Goal: Task Accomplishment & Management: Complete application form

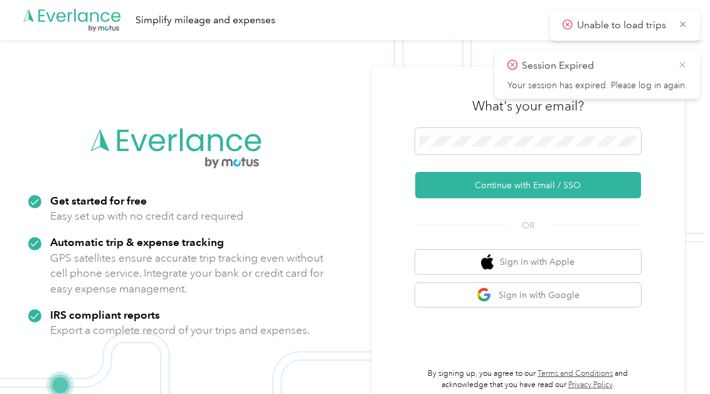
click at [680, 65] on icon at bounding box center [682, 64] width 10 height 11
click at [681, 24] on icon at bounding box center [682, 24] width 9 height 11
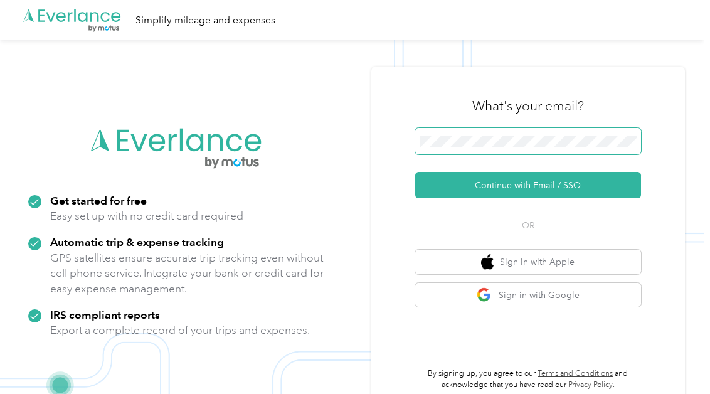
click at [441, 133] on span at bounding box center [528, 141] width 226 height 26
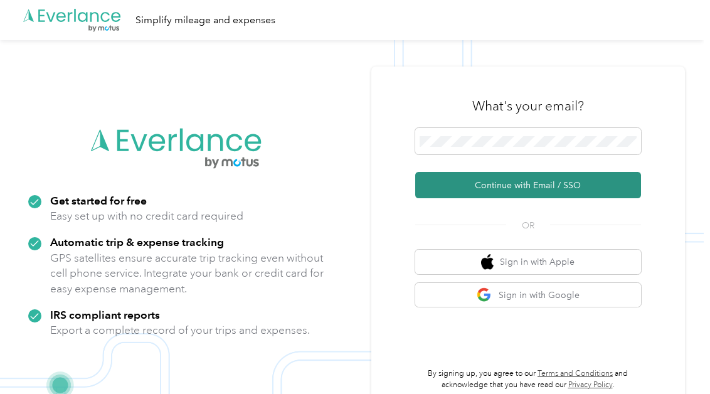
click at [507, 186] on button "Continue with Email / SSO" at bounding box center [528, 185] width 226 height 26
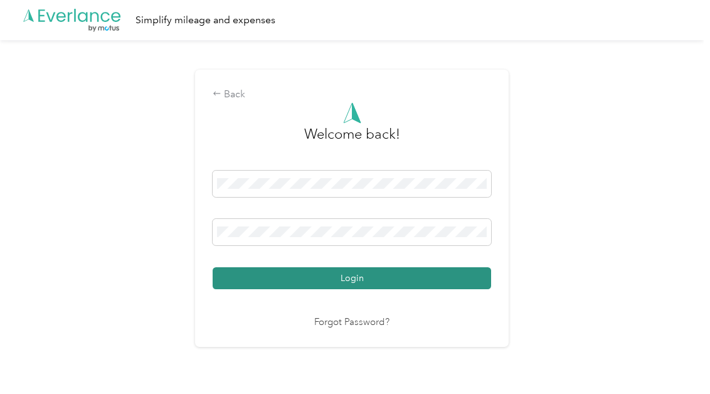
click at [370, 276] on button "Login" at bounding box center [352, 278] width 278 height 22
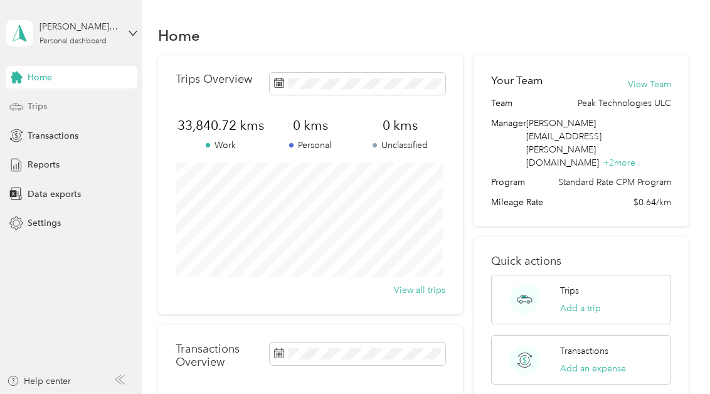
click at [36, 107] on span "Trips" at bounding box center [37, 106] width 19 height 13
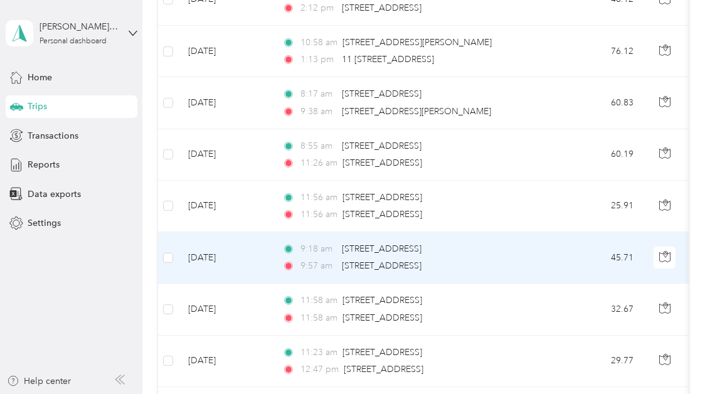
scroll to position [393, 0]
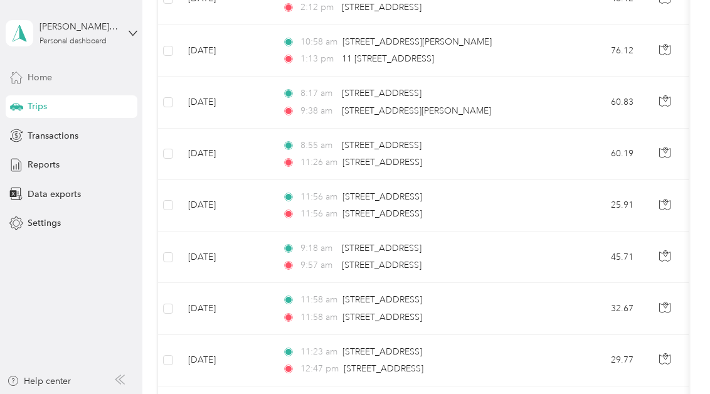
click at [41, 75] on span "Home" at bounding box center [40, 77] width 24 height 13
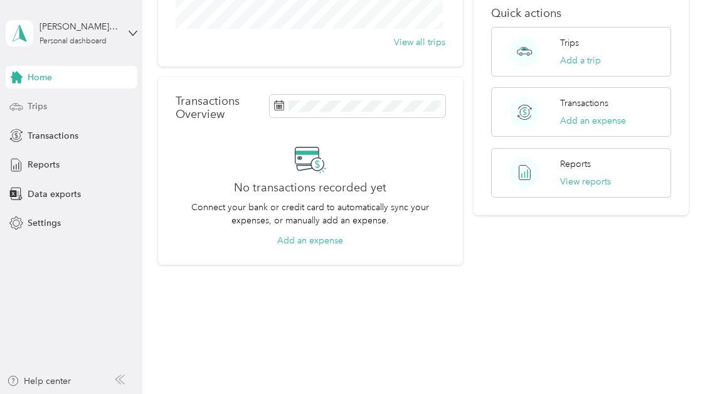
scroll to position [248, 0]
click at [33, 111] on span "Trips" at bounding box center [37, 106] width 19 height 13
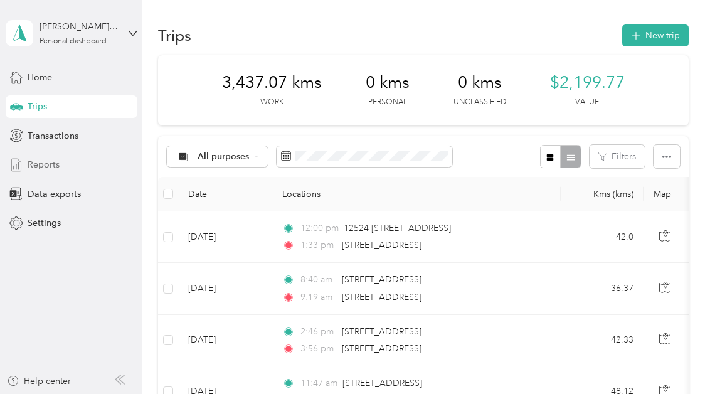
click at [42, 164] on span "Reports" at bounding box center [44, 164] width 32 height 13
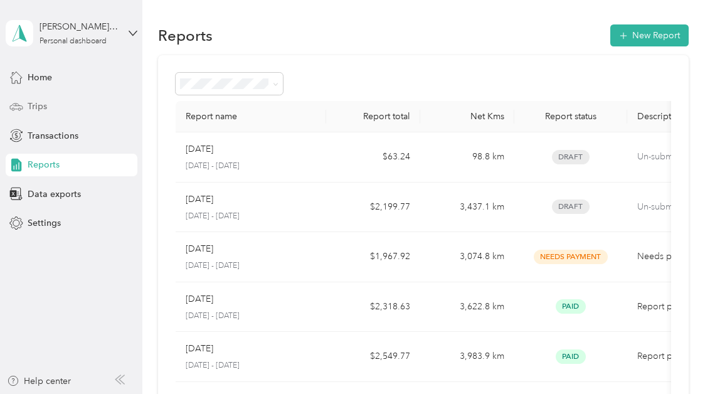
click at [40, 108] on span "Trips" at bounding box center [37, 106] width 19 height 13
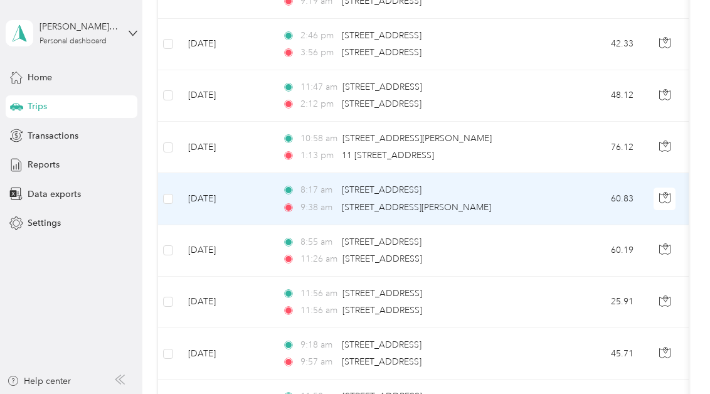
scroll to position [297, 0]
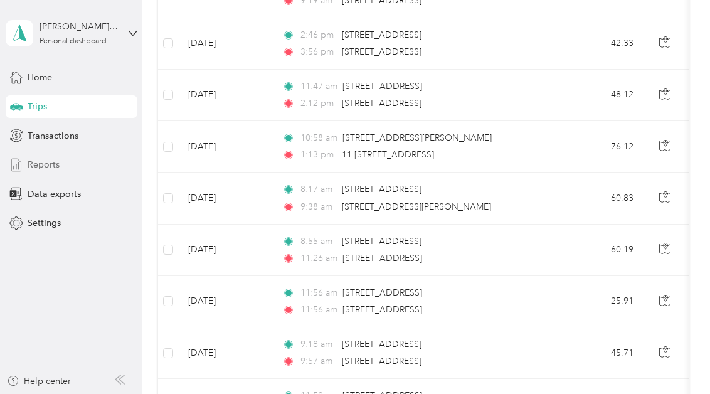
click at [43, 164] on span "Reports" at bounding box center [44, 164] width 32 height 13
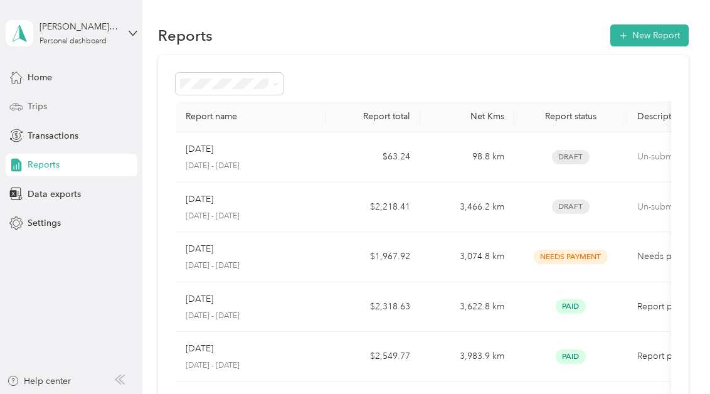
click at [36, 107] on span "Trips" at bounding box center [37, 106] width 19 height 13
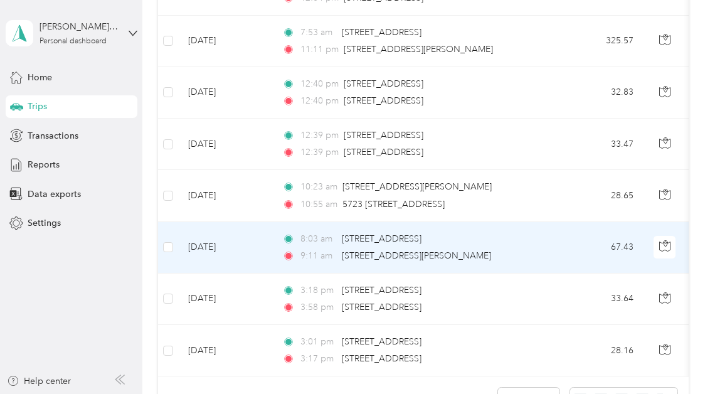
scroll to position [1125, 0]
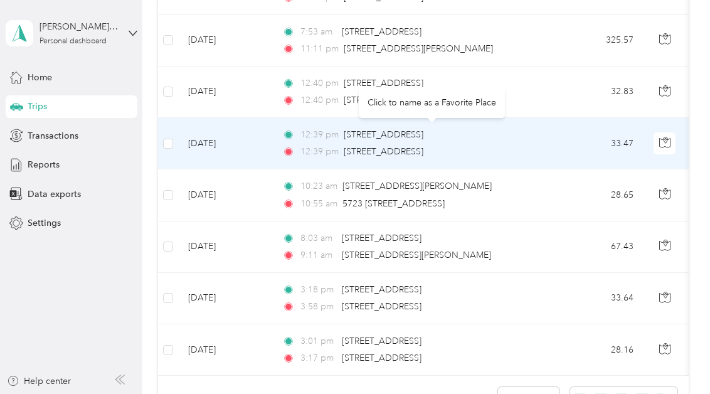
click at [448, 107] on div "Click to name as a Favorite Place" at bounding box center [432, 102] width 146 height 31
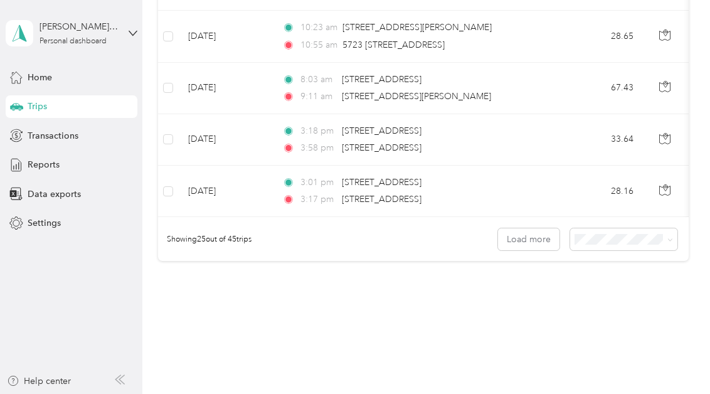
scroll to position [1328, 0]
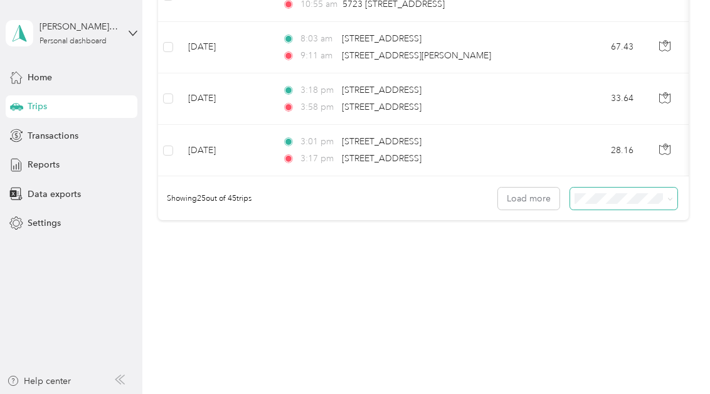
click at [667, 201] on icon at bounding box center [670, 199] width 6 height 6
click at [607, 263] on span "100 per load" at bounding box center [601, 260] width 51 height 11
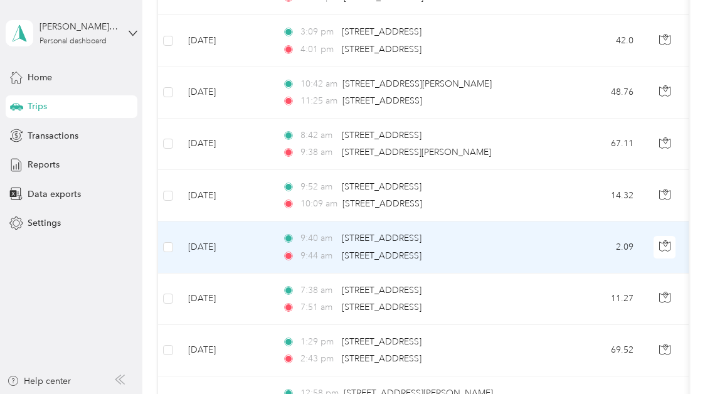
scroll to position [1691, 0]
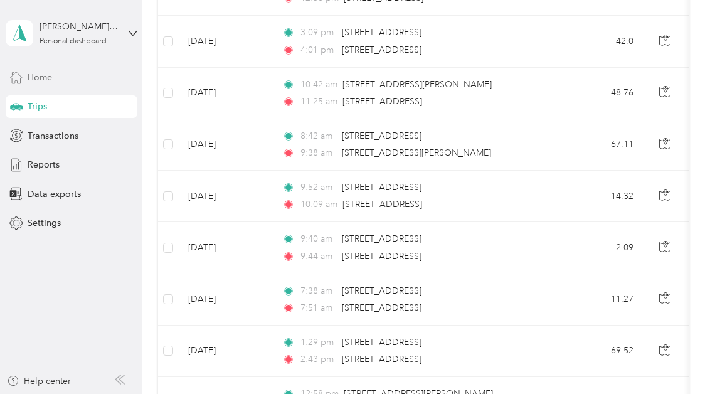
click at [40, 75] on span "Home" at bounding box center [40, 77] width 24 height 13
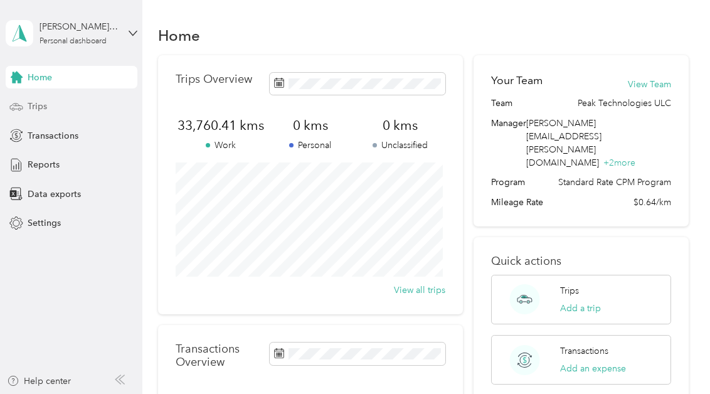
click at [40, 105] on span "Trips" at bounding box center [37, 106] width 19 height 13
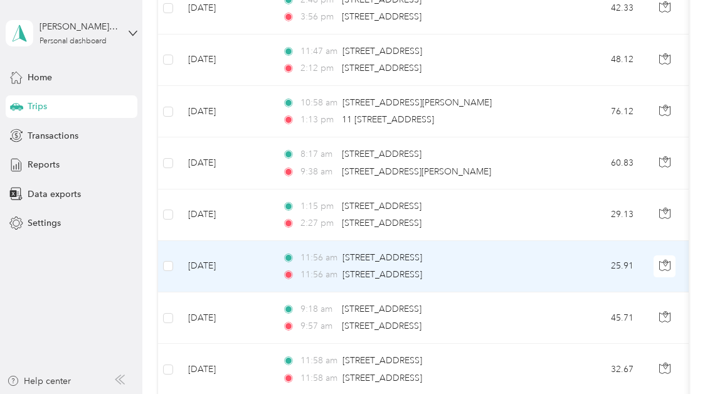
scroll to position [332, 0]
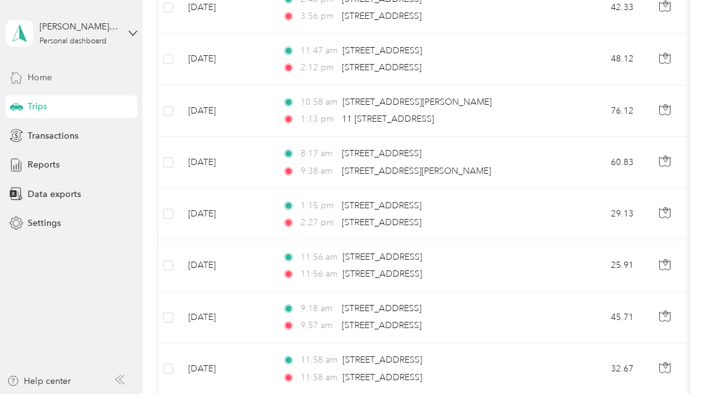
click at [46, 75] on span "Home" at bounding box center [40, 77] width 24 height 13
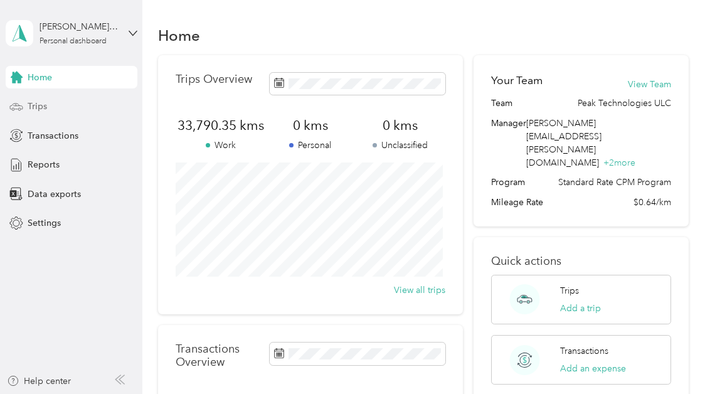
click at [36, 108] on span "Trips" at bounding box center [37, 106] width 19 height 13
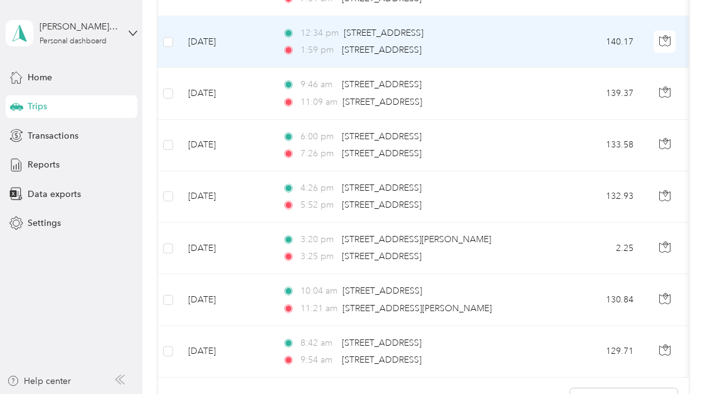
scroll to position [2053, 0]
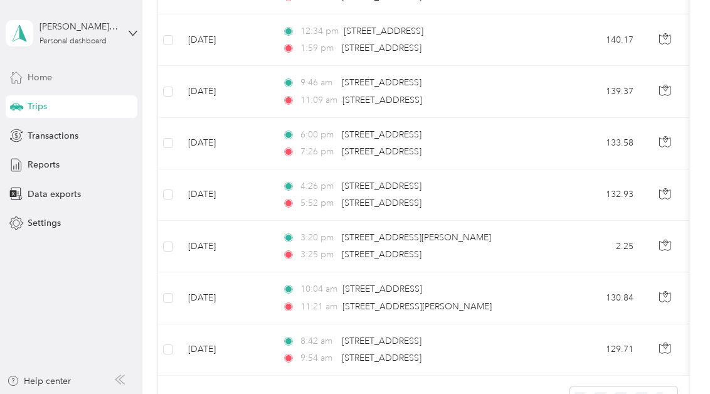
click at [39, 78] on span "Home" at bounding box center [40, 77] width 24 height 13
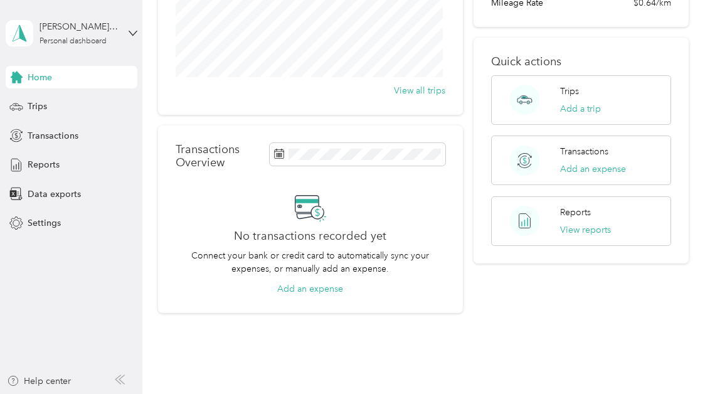
scroll to position [248, 0]
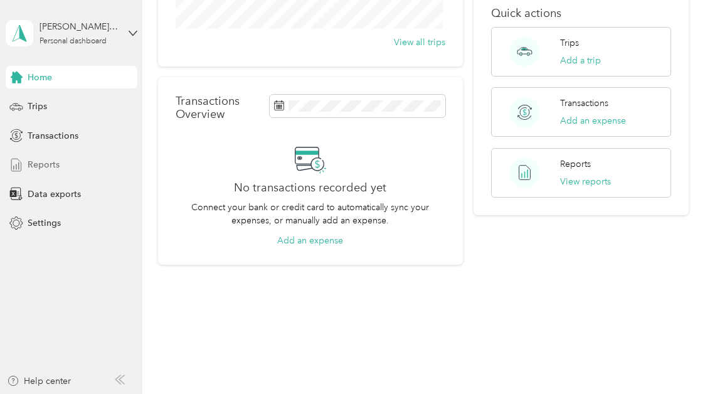
click at [45, 162] on span "Reports" at bounding box center [44, 164] width 32 height 13
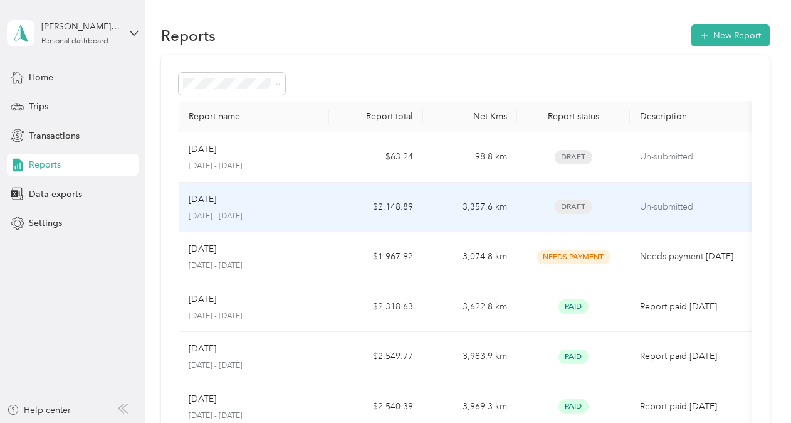
click at [466, 206] on td "3,357.6 km" at bounding box center [470, 207] width 94 height 50
click at [395, 206] on td "$2,148.89" at bounding box center [376, 207] width 94 height 50
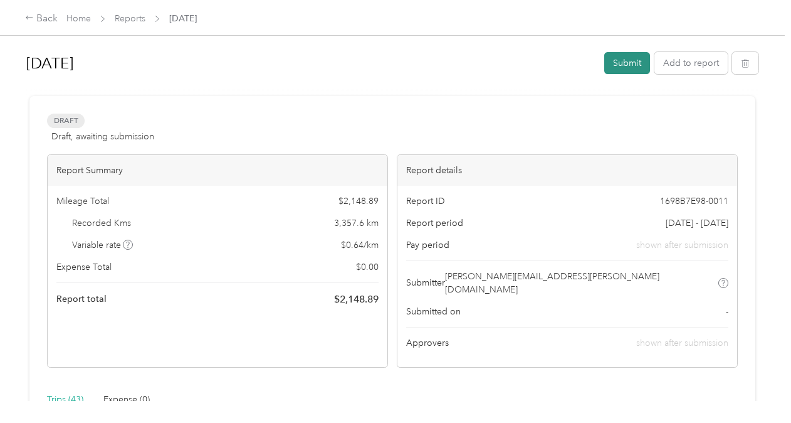
click at [625, 61] on button "Submit" at bounding box center [627, 63] width 46 height 22
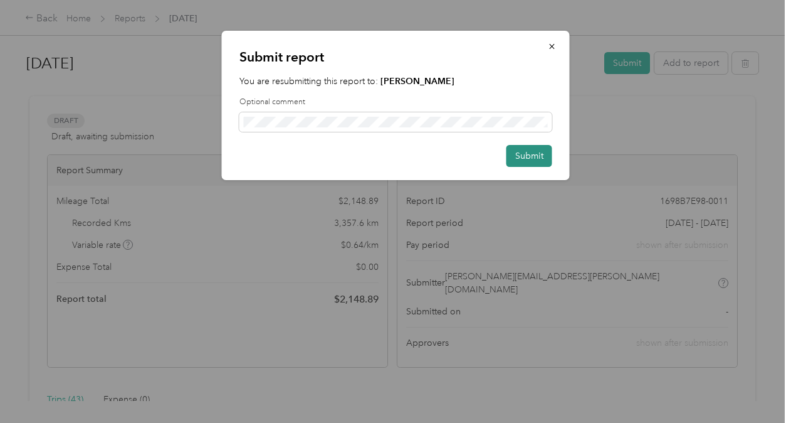
click at [530, 153] on button "Submit" at bounding box center [530, 156] width 46 height 22
